Goal: Transaction & Acquisition: Subscribe to service/newsletter

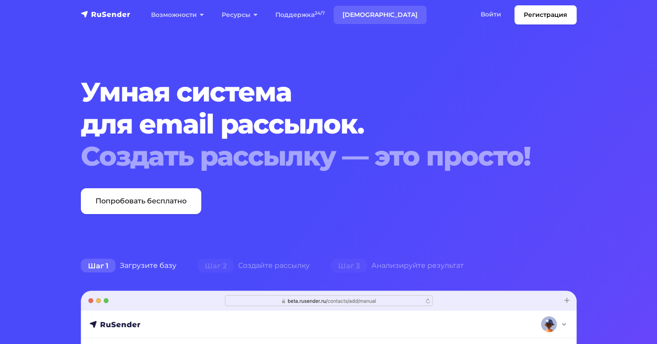
click at [349, 13] on link "[DEMOGRAPHIC_DATA]" at bounding box center [380, 15] width 93 height 18
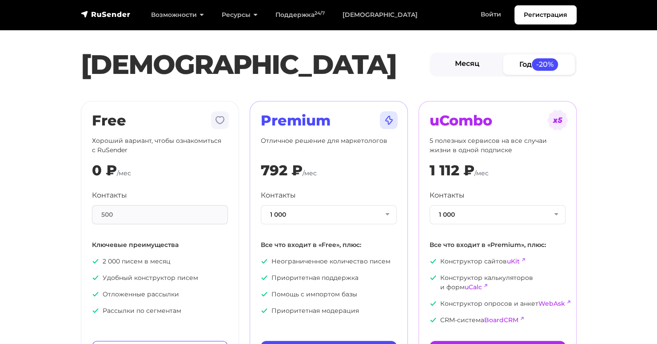
click at [463, 62] on link "Месяц" at bounding box center [468, 64] width 72 height 20
click at [296, 213] on button "1 000" at bounding box center [329, 214] width 136 height 19
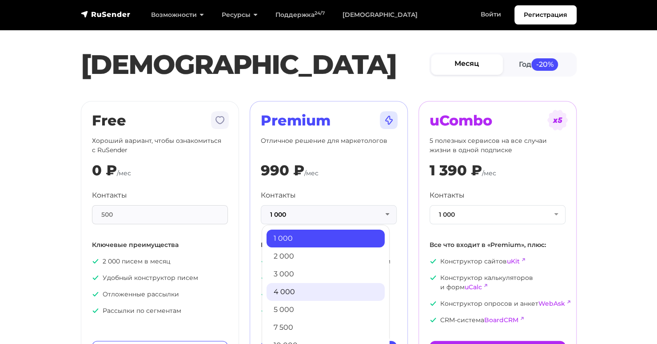
click at [309, 286] on link "4 000" at bounding box center [326, 292] width 118 height 18
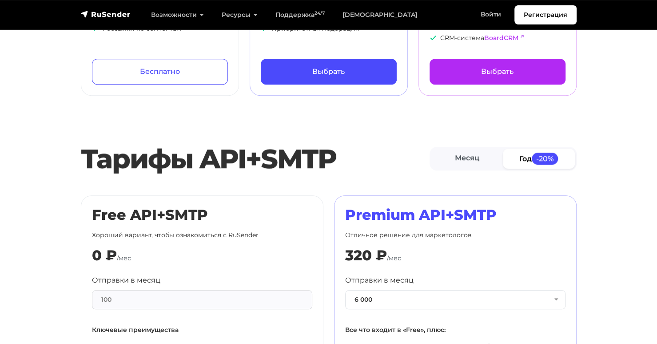
scroll to position [356, 0]
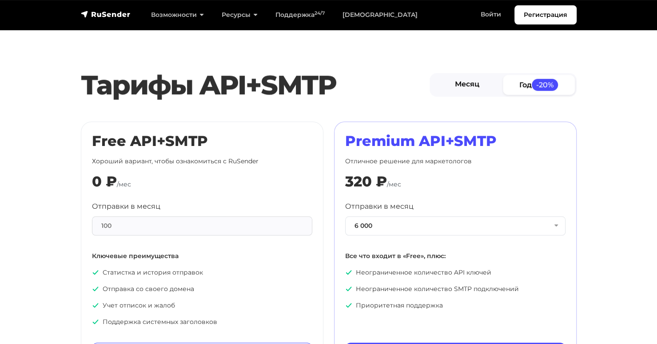
click at [475, 87] on link "Месяц" at bounding box center [468, 85] width 72 height 20
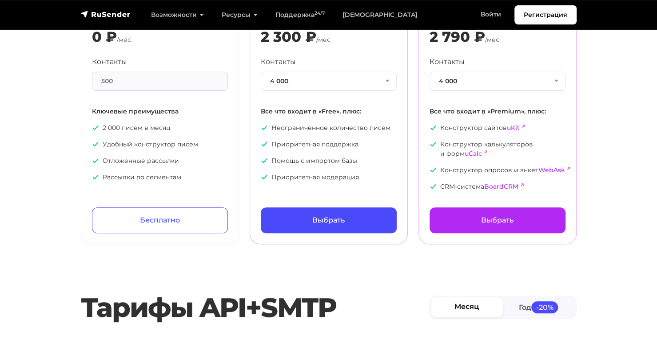
scroll to position [0, 0]
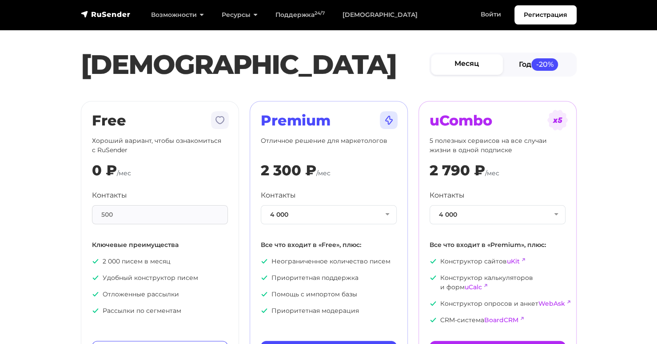
click at [532, 63] on link "Год -20%" at bounding box center [539, 64] width 72 height 20
click at [472, 66] on link "Месяц" at bounding box center [468, 64] width 72 height 20
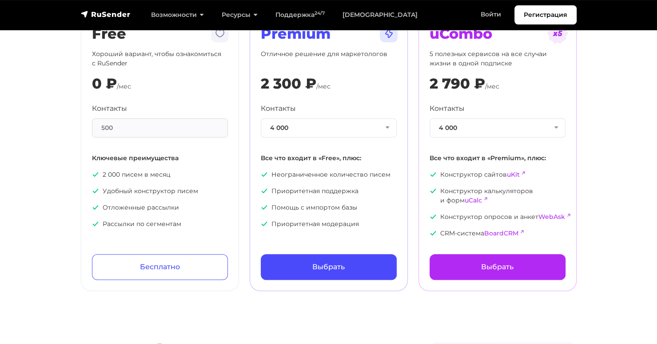
scroll to position [89, 0]
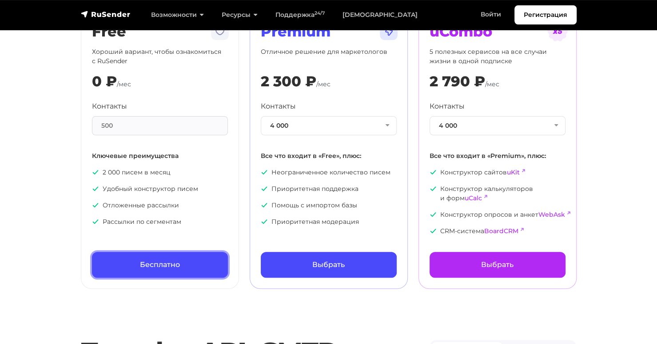
click at [189, 266] on link "Бесплатно" at bounding box center [160, 265] width 136 height 26
